Goal: Navigation & Orientation: Find specific page/section

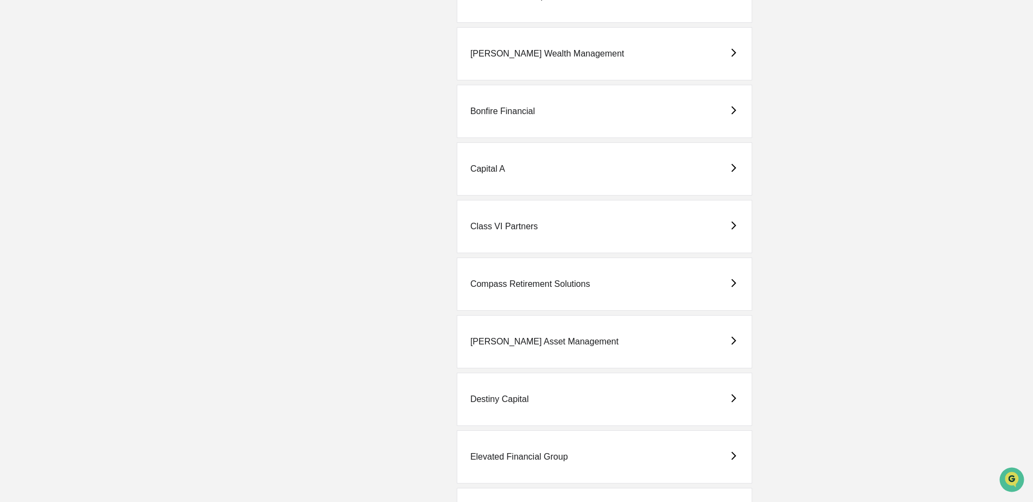
click at [489, 168] on div "Capital A" at bounding box center [487, 169] width 35 height 10
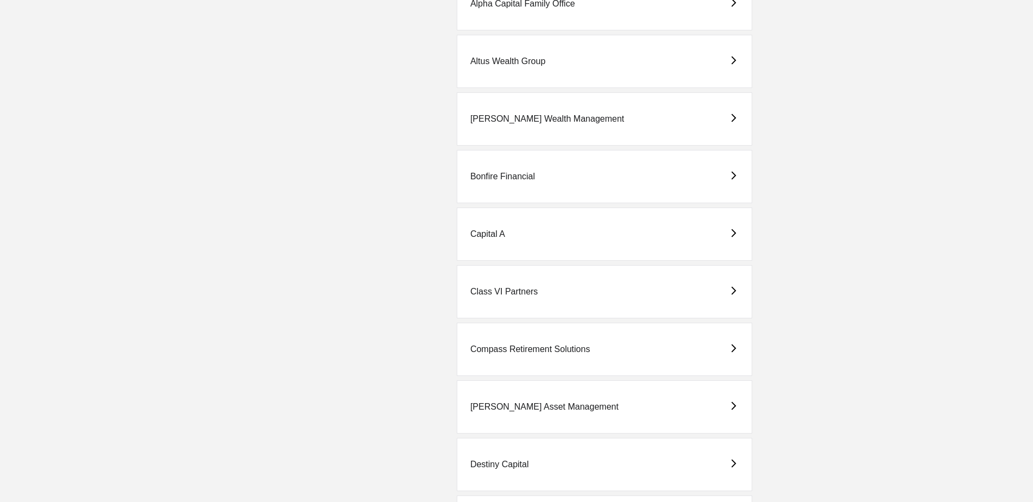
scroll to position [523, 0]
